Goal: Task Accomplishment & Management: Manage account settings

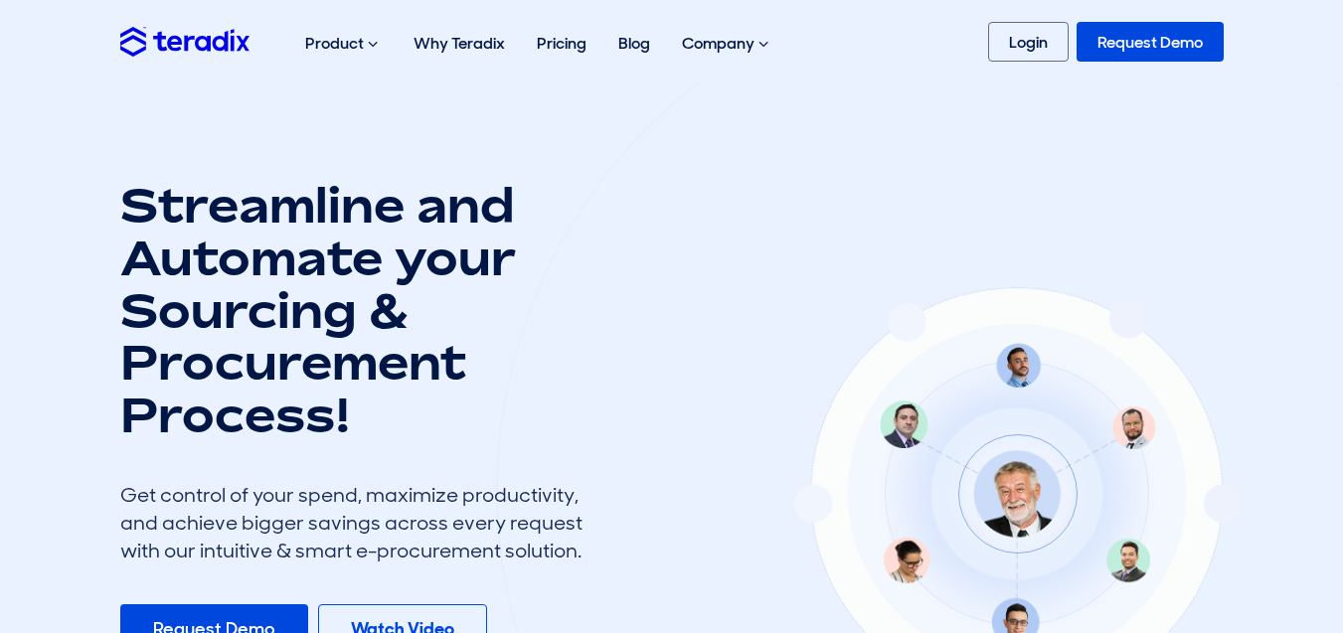
click at [1036, 55] on link "Login" at bounding box center [1028, 42] width 81 height 40
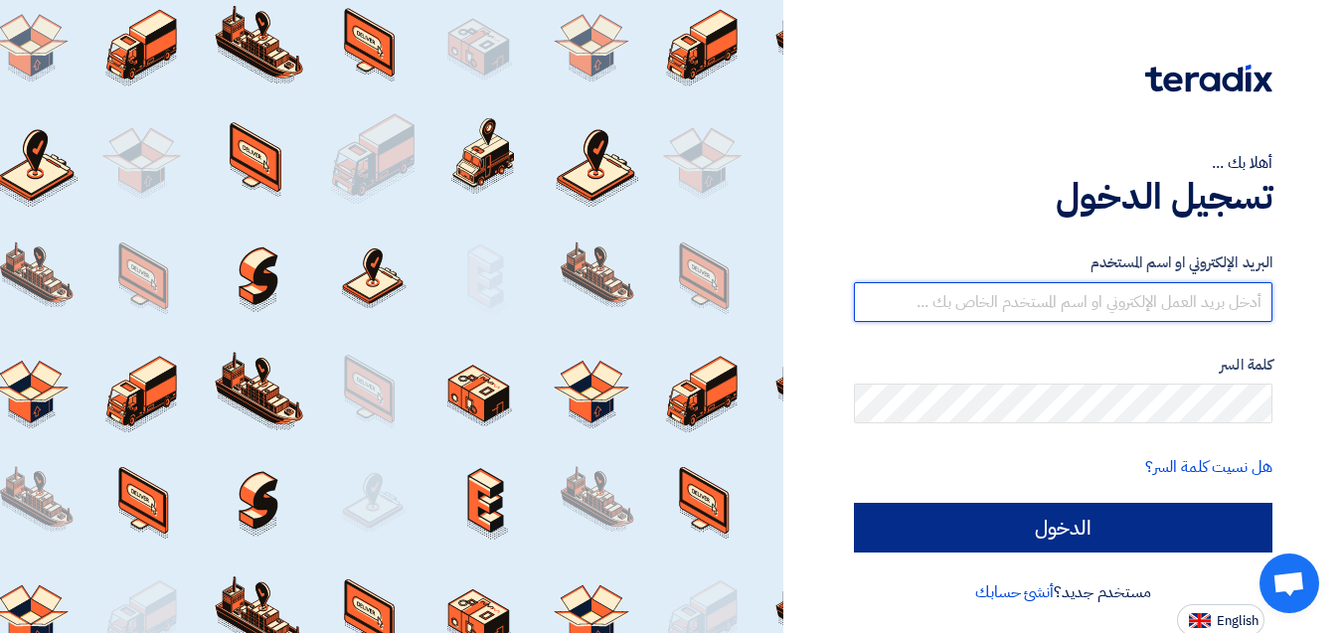
type input "[EMAIL_ADDRESS][DOMAIN_NAME]"
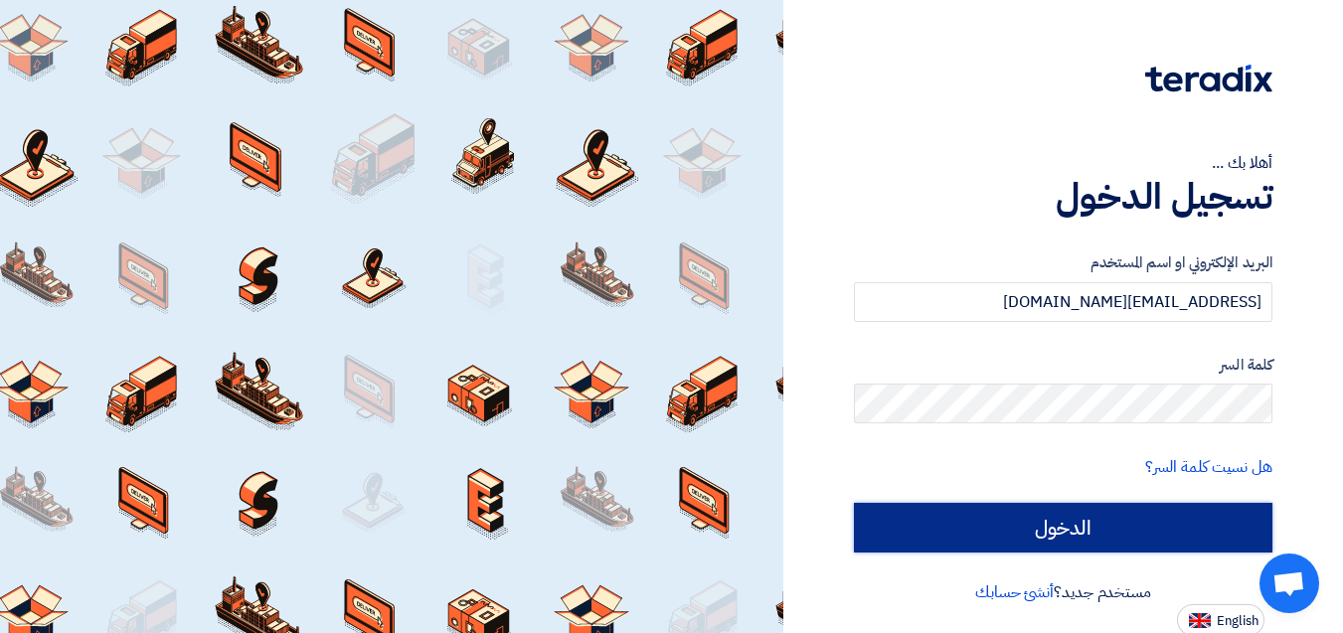
click at [1045, 520] on input "الدخول" at bounding box center [1063, 528] width 419 height 50
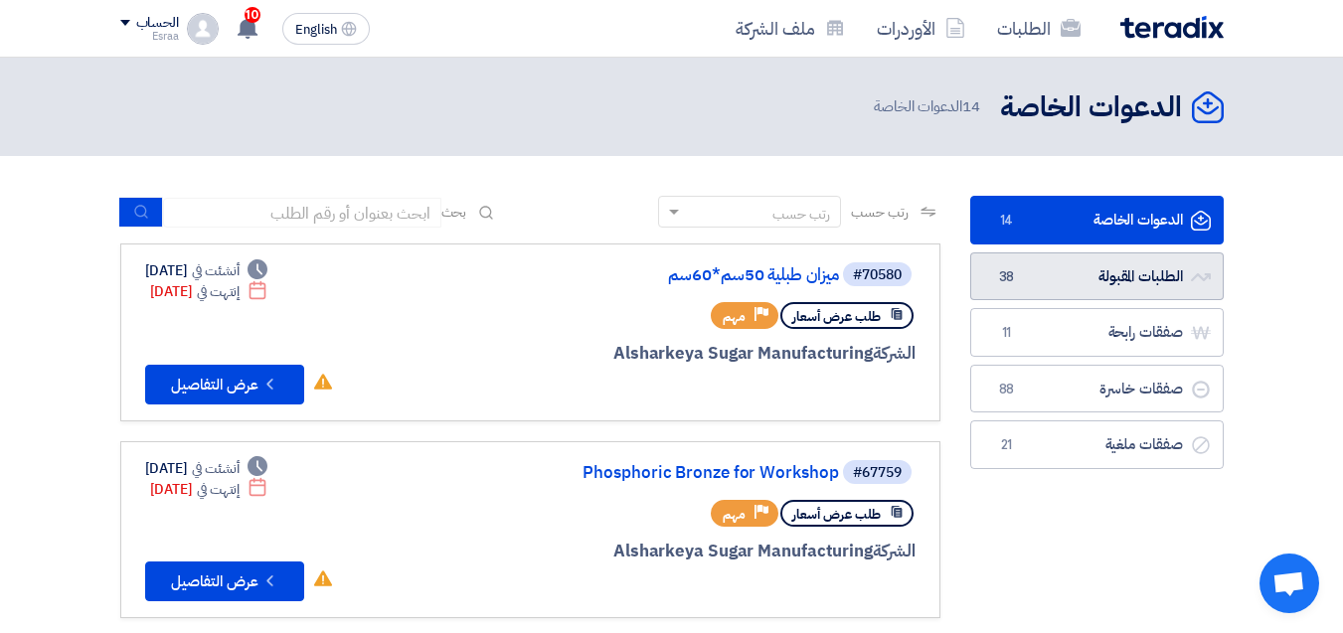
click at [1177, 292] on link "الطلبات المقبولة الطلبات المقبولة 38" at bounding box center [1096, 276] width 253 height 49
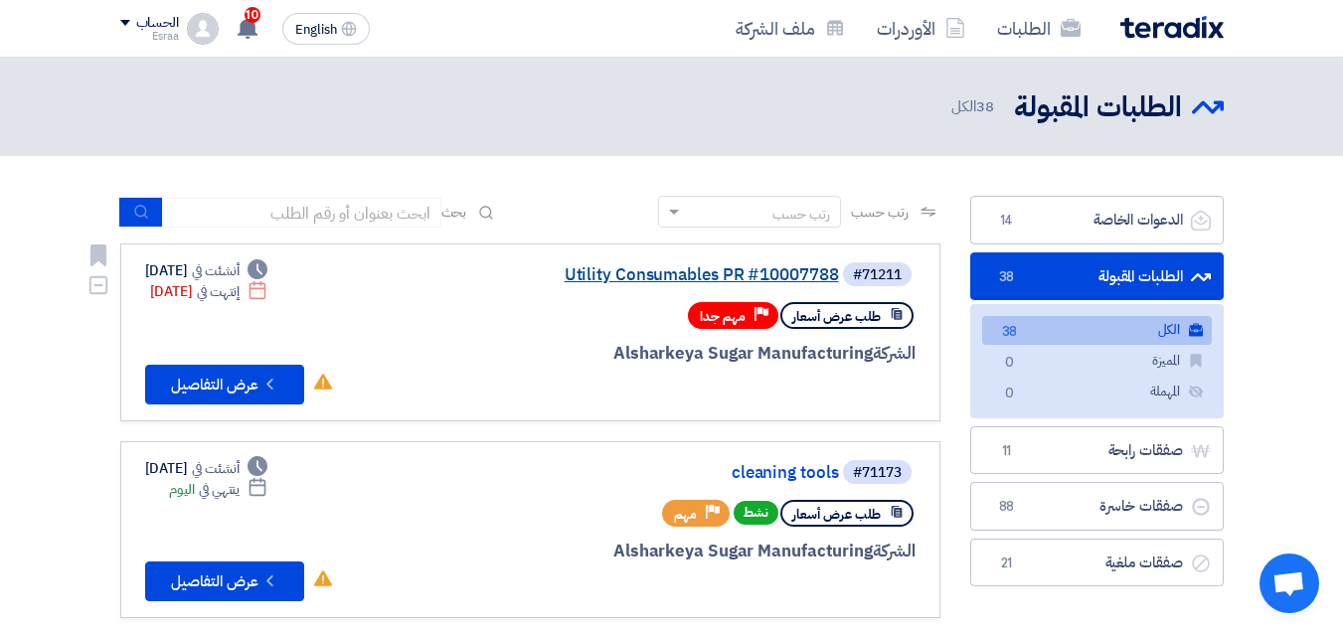
click at [599, 280] on link "Utility Consumables PR #10007788" at bounding box center [640, 275] width 398 height 18
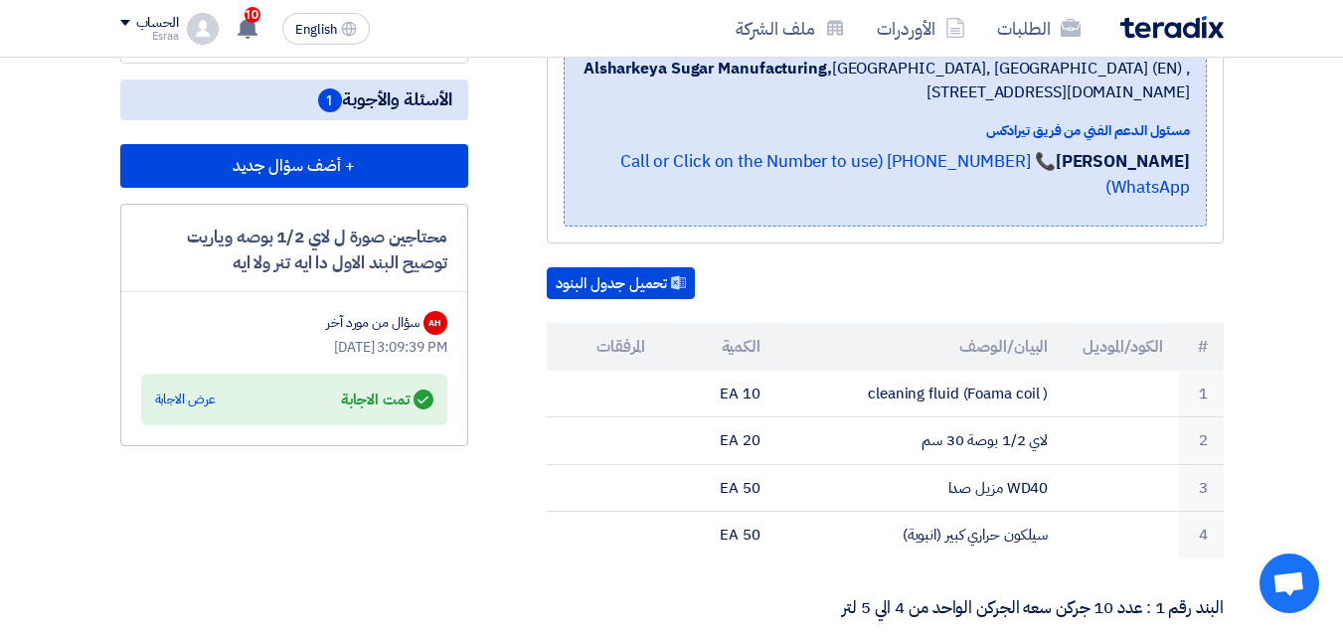
scroll to position [398, 0]
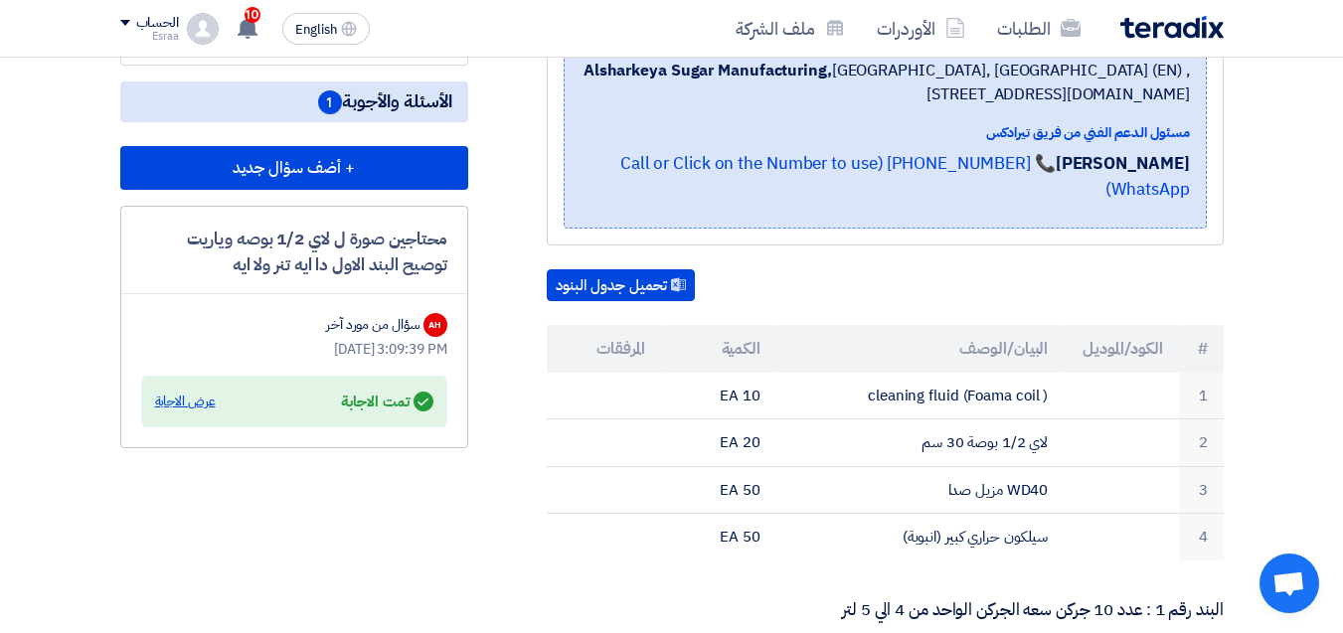
click at [181, 403] on div "عرض الاجابة" at bounding box center [185, 402] width 61 height 20
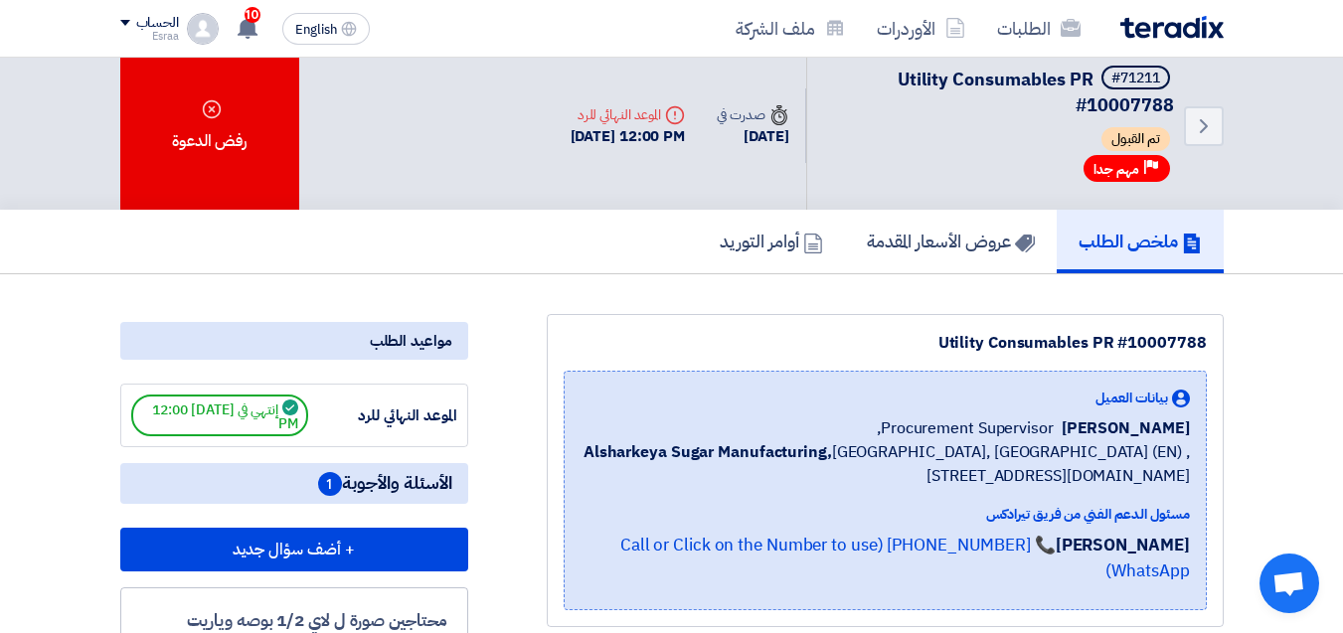
scroll to position [0, 0]
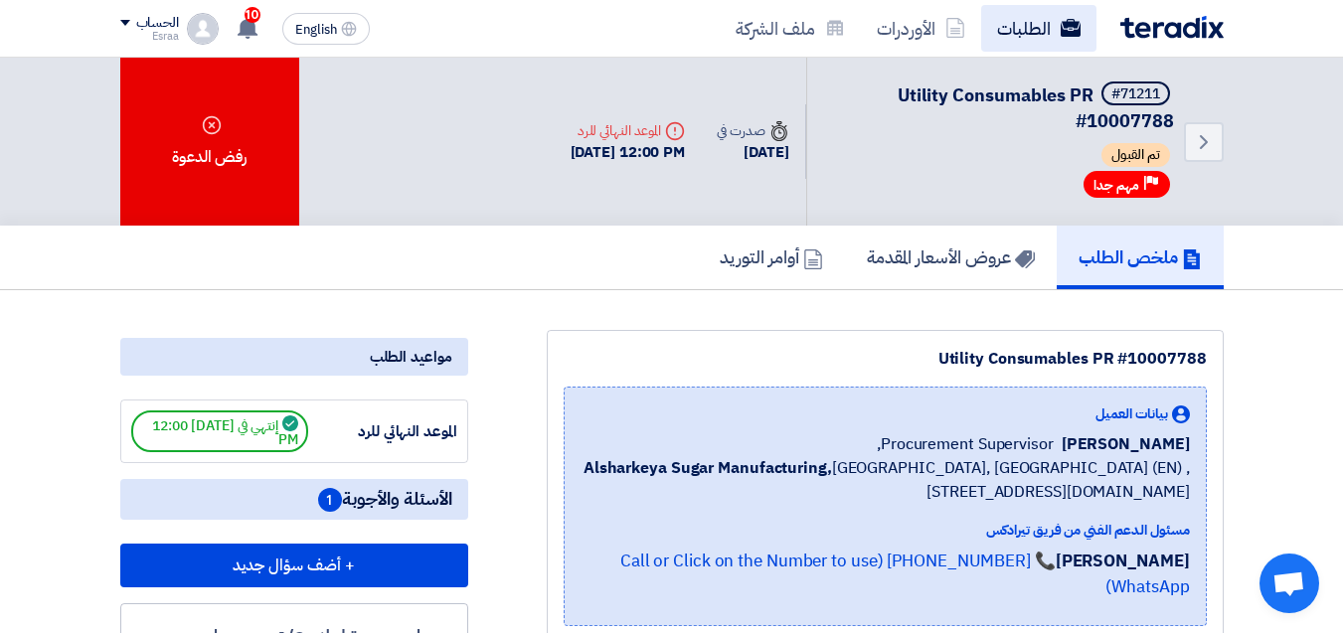
click at [1046, 17] on link "الطلبات" at bounding box center [1038, 28] width 115 height 47
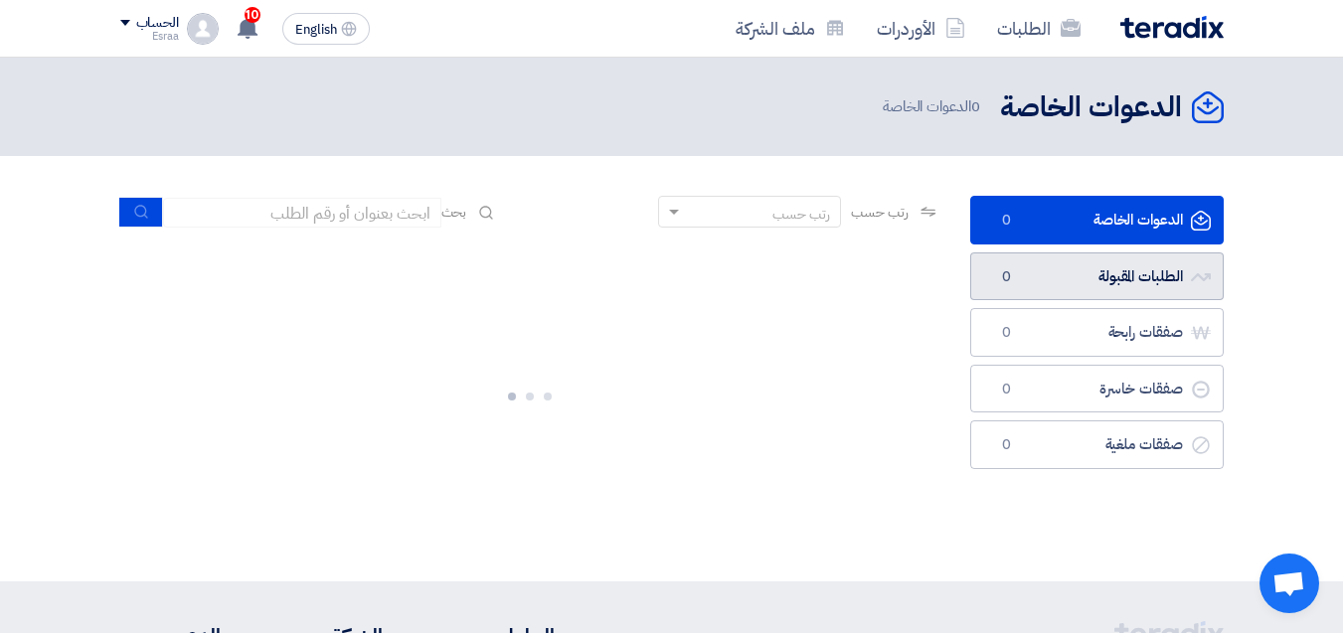
click at [1045, 273] on link "الطلبات المقبولة الطلبات المقبولة 0" at bounding box center [1096, 276] width 253 height 49
